Goal: Check status

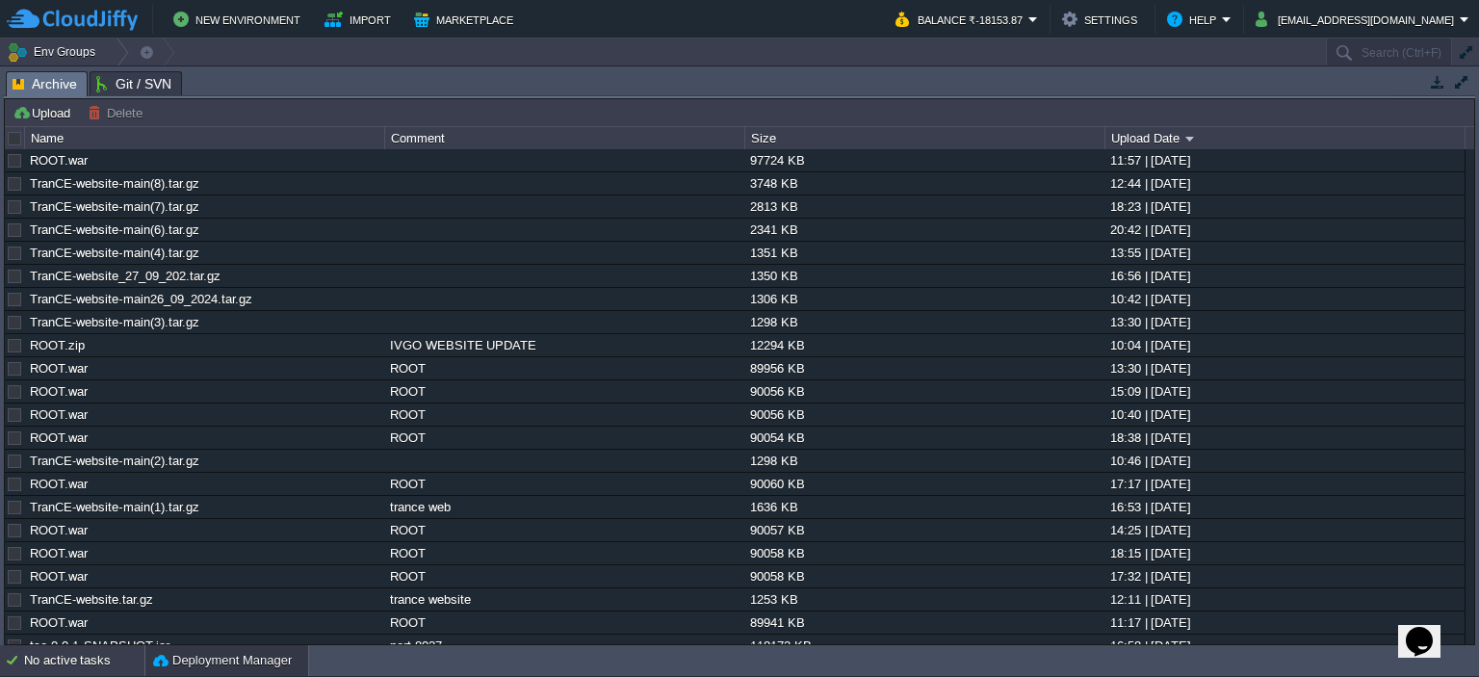
click at [108, 652] on div "No active tasks" at bounding box center [84, 660] width 120 height 31
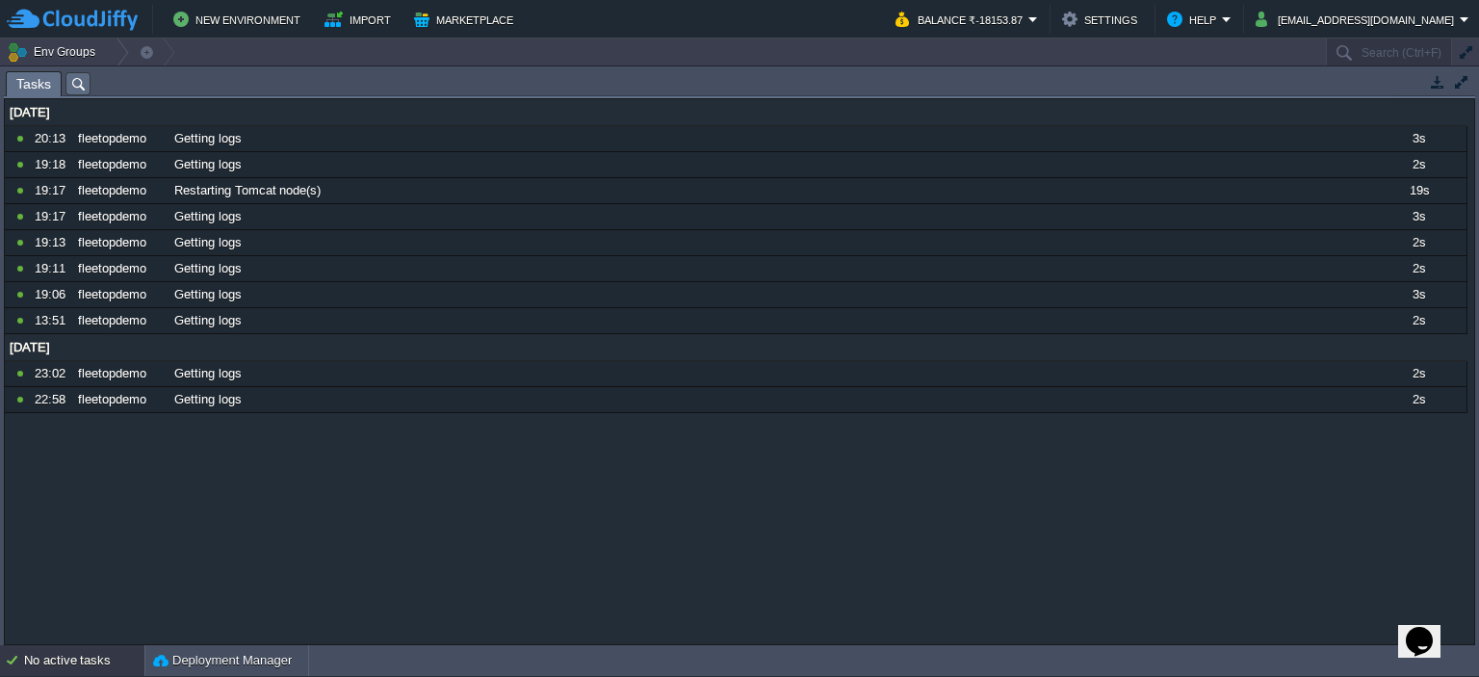
click at [99, 658] on div "No active tasks" at bounding box center [84, 660] width 120 height 31
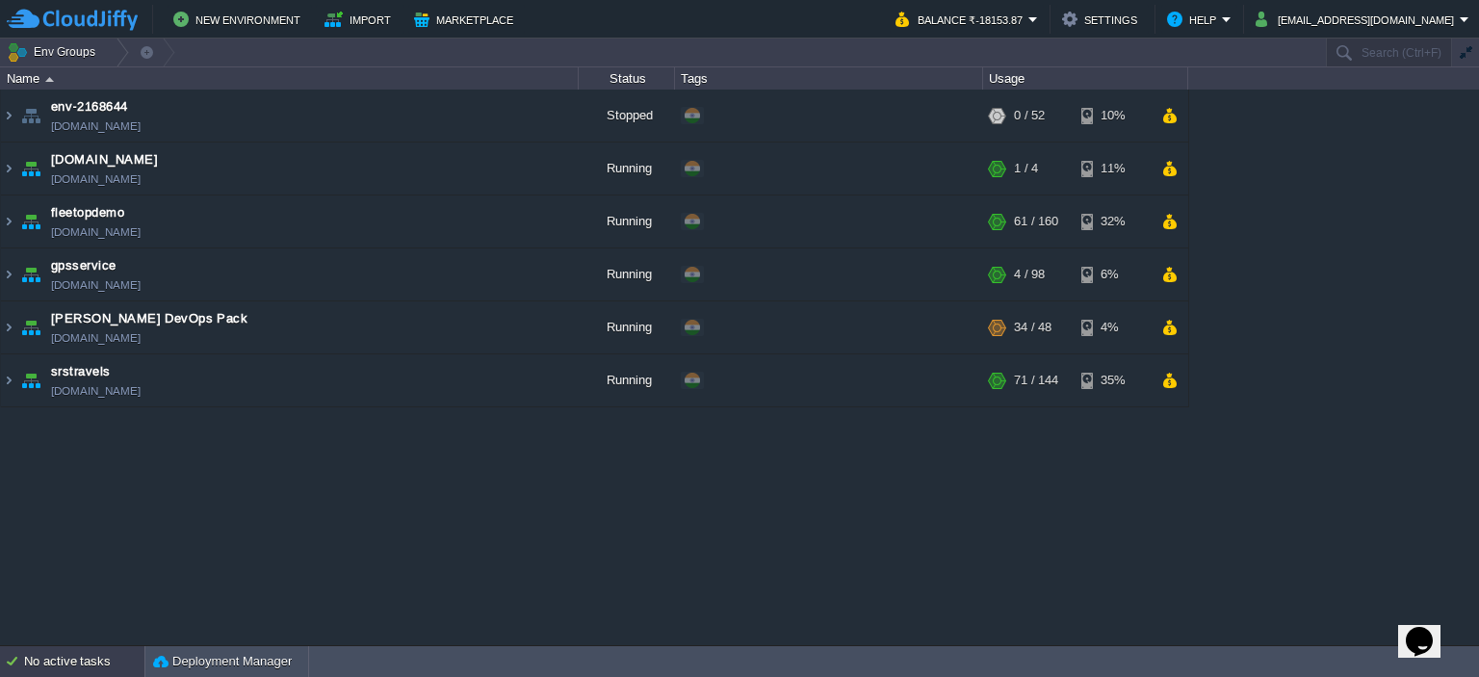
click at [91, 670] on div "No active tasks" at bounding box center [84, 661] width 120 height 31
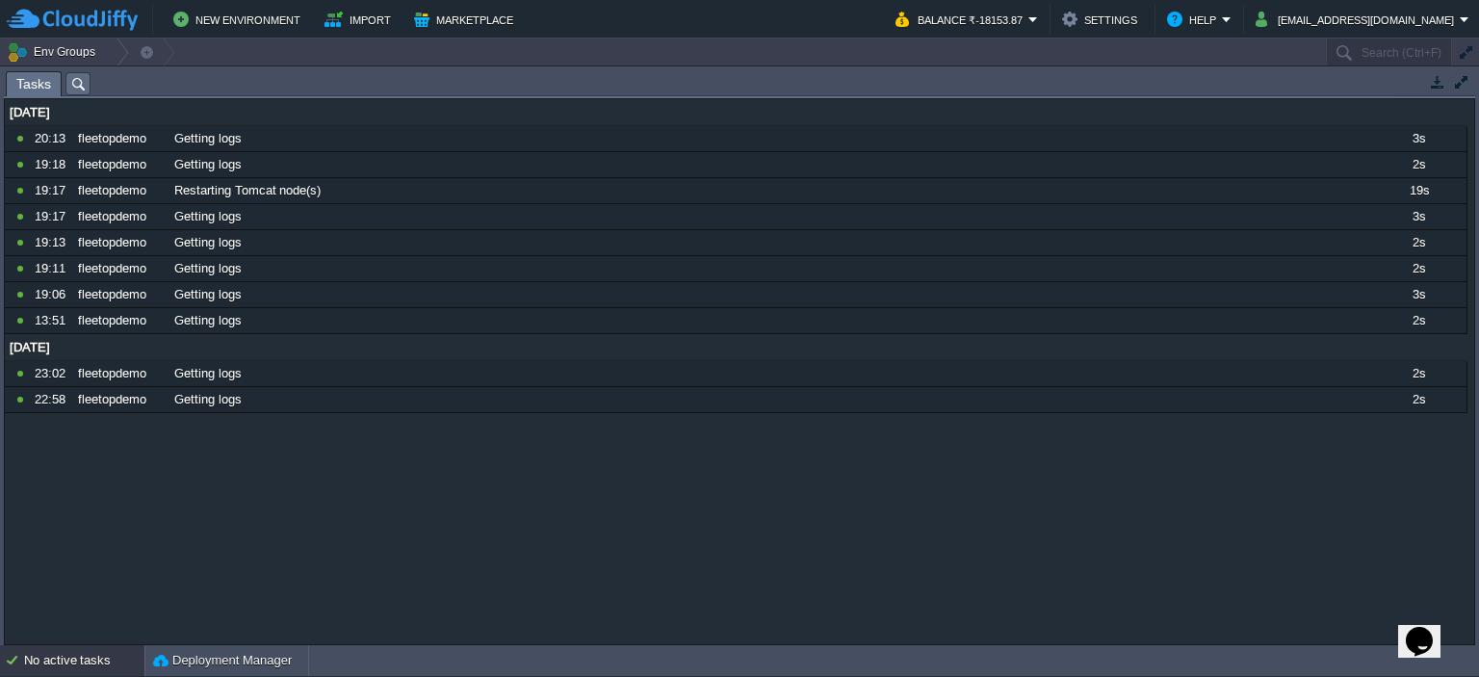
click at [91, 670] on div "No active tasks" at bounding box center [84, 660] width 120 height 31
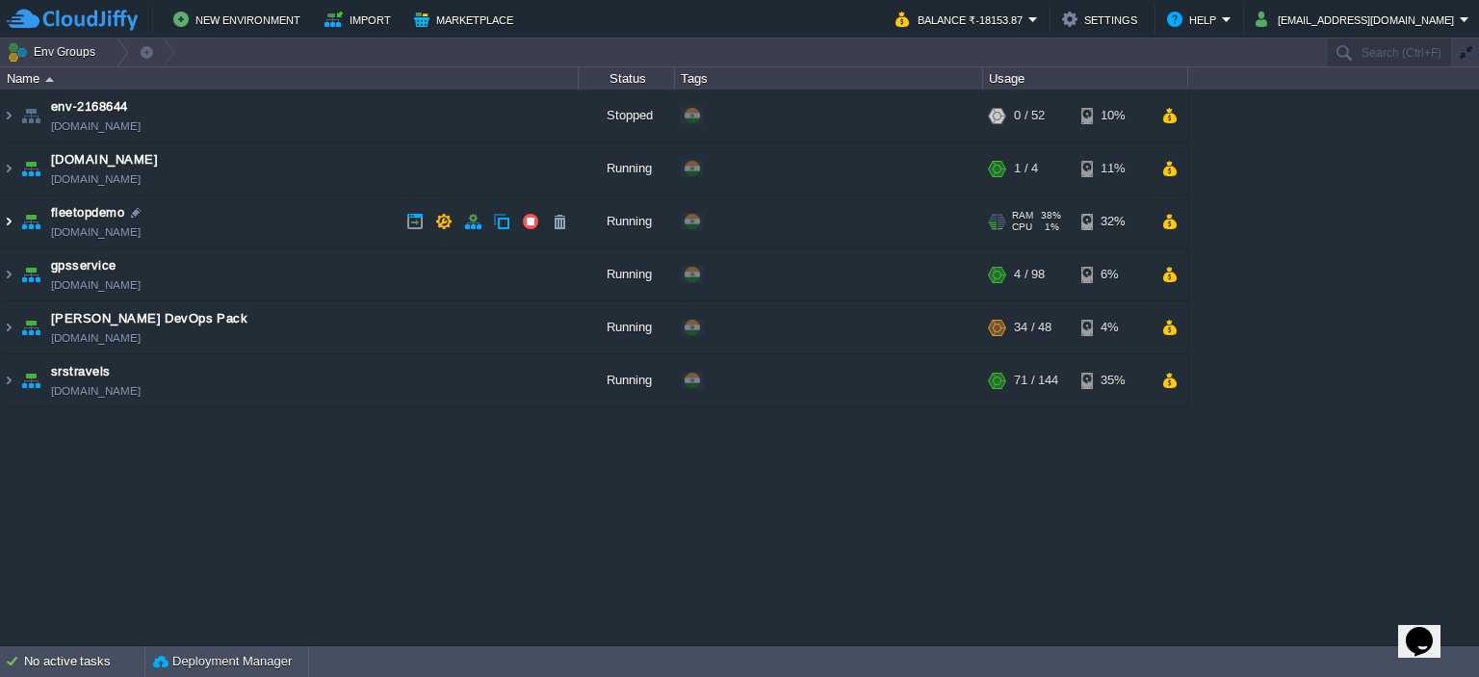
click at [2, 230] on img at bounding box center [8, 221] width 15 height 52
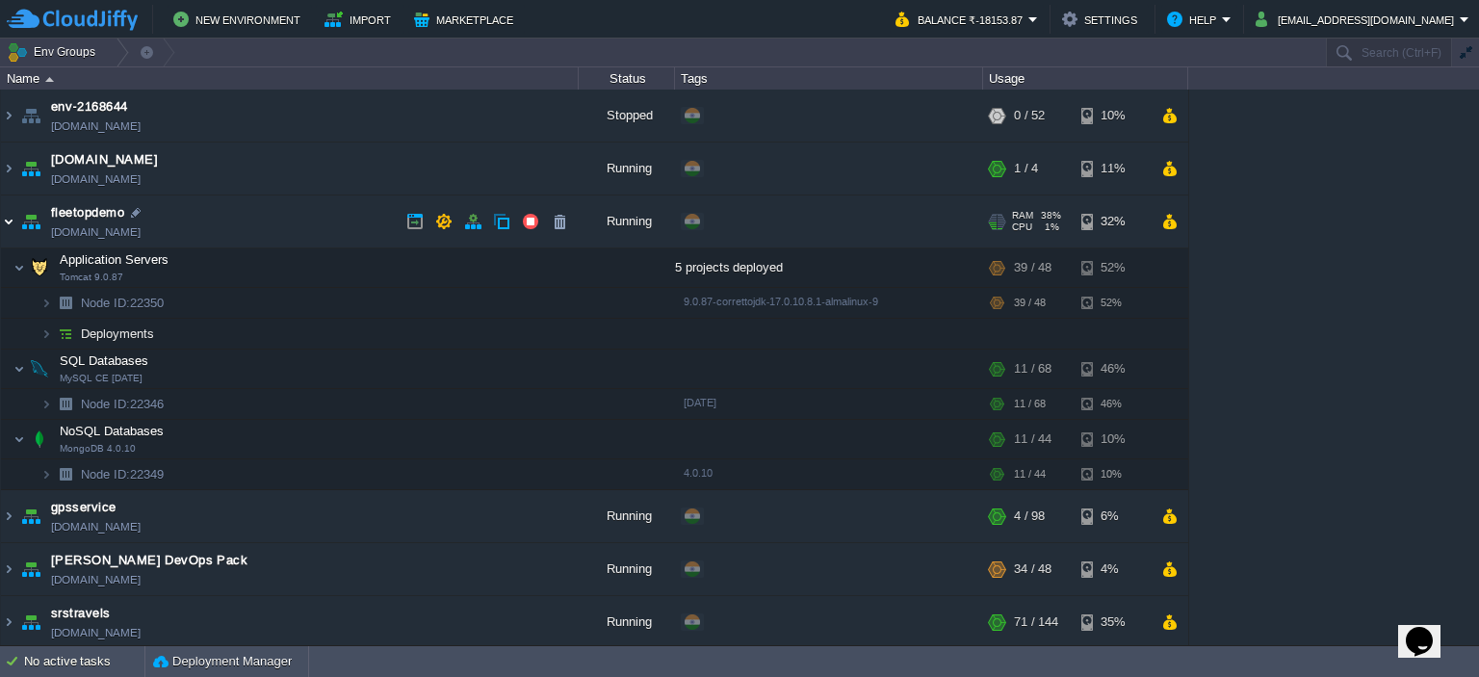
click at [2, 230] on img at bounding box center [8, 221] width 15 height 52
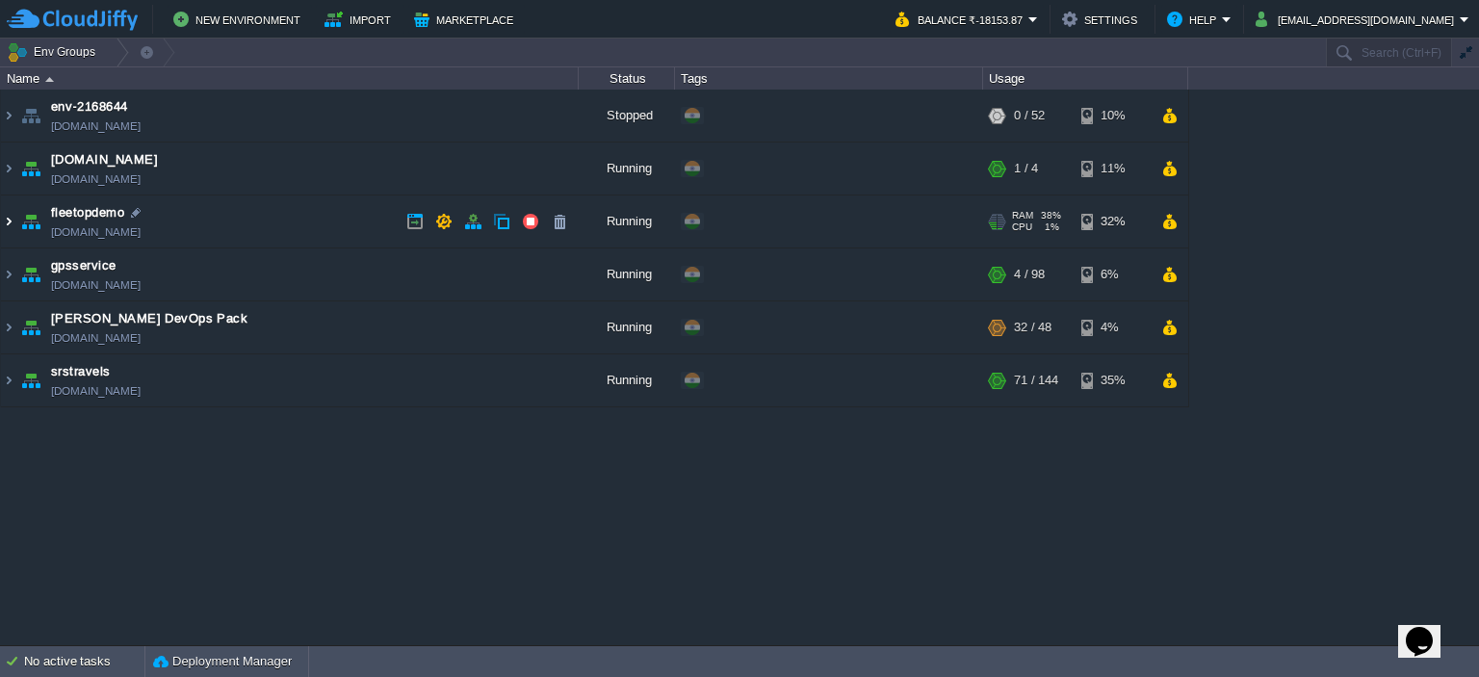
click at [11, 231] on img at bounding box center [8, 221] width 15 height 52
